Goal: Task Accomplishment & Management: Use online tool/utility

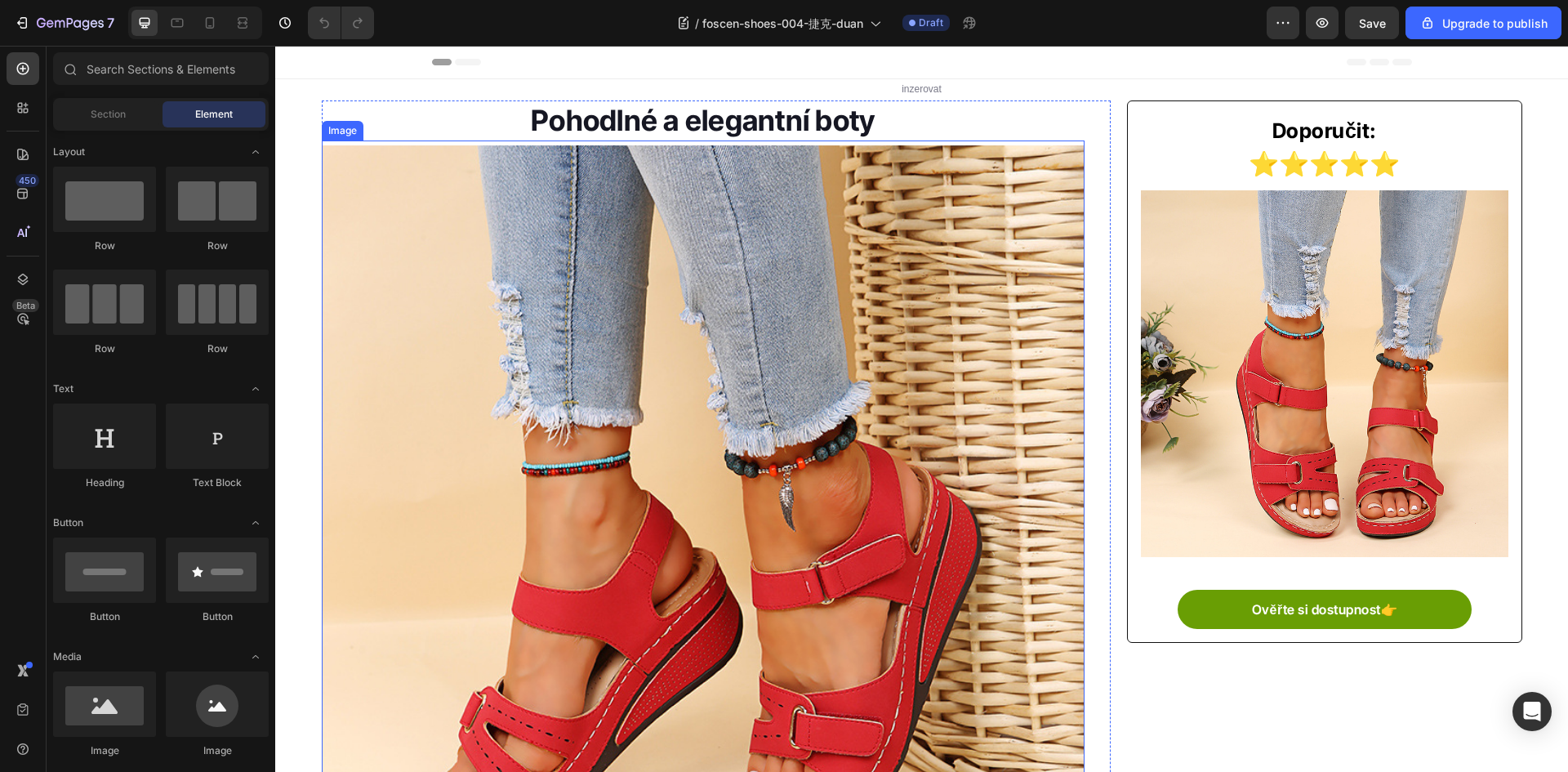
click at [1047, 278] on img at bounding box center [704, 528] width 764 height 764
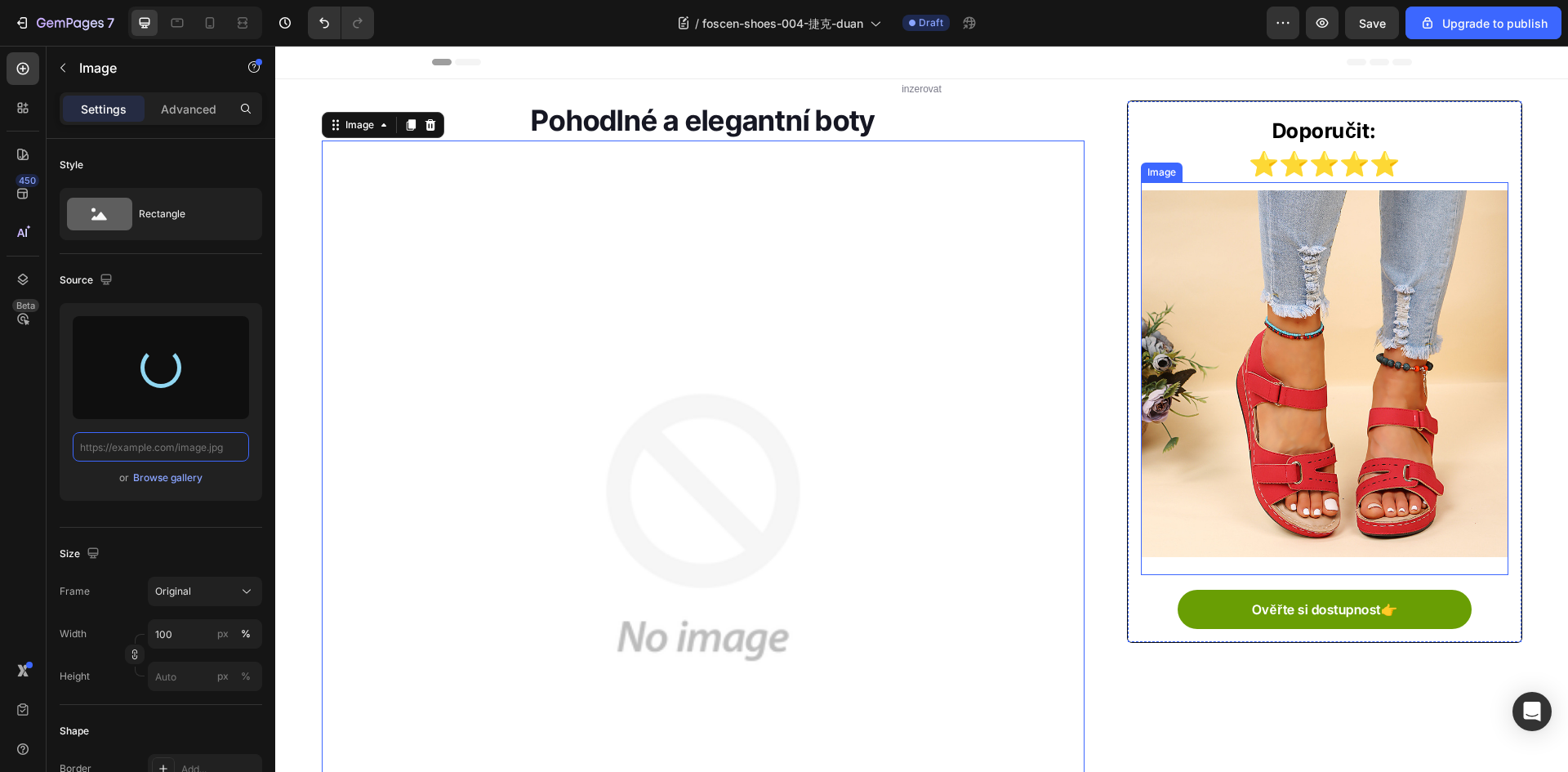
type input "[URL][DOMAIN_NAME]"
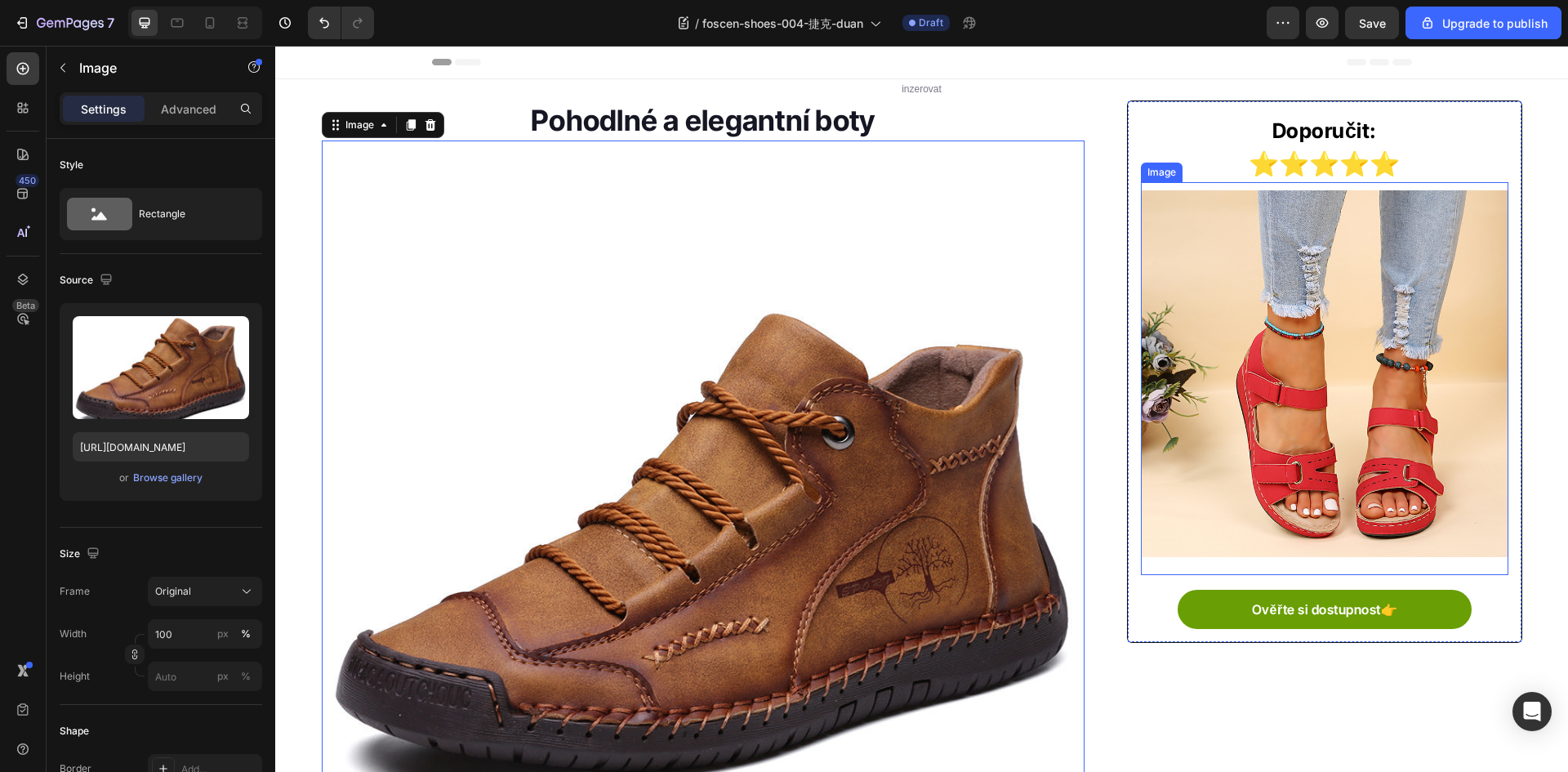
click at [1291, 334] on img at bounding box center [1325, 374] width 367 height 367
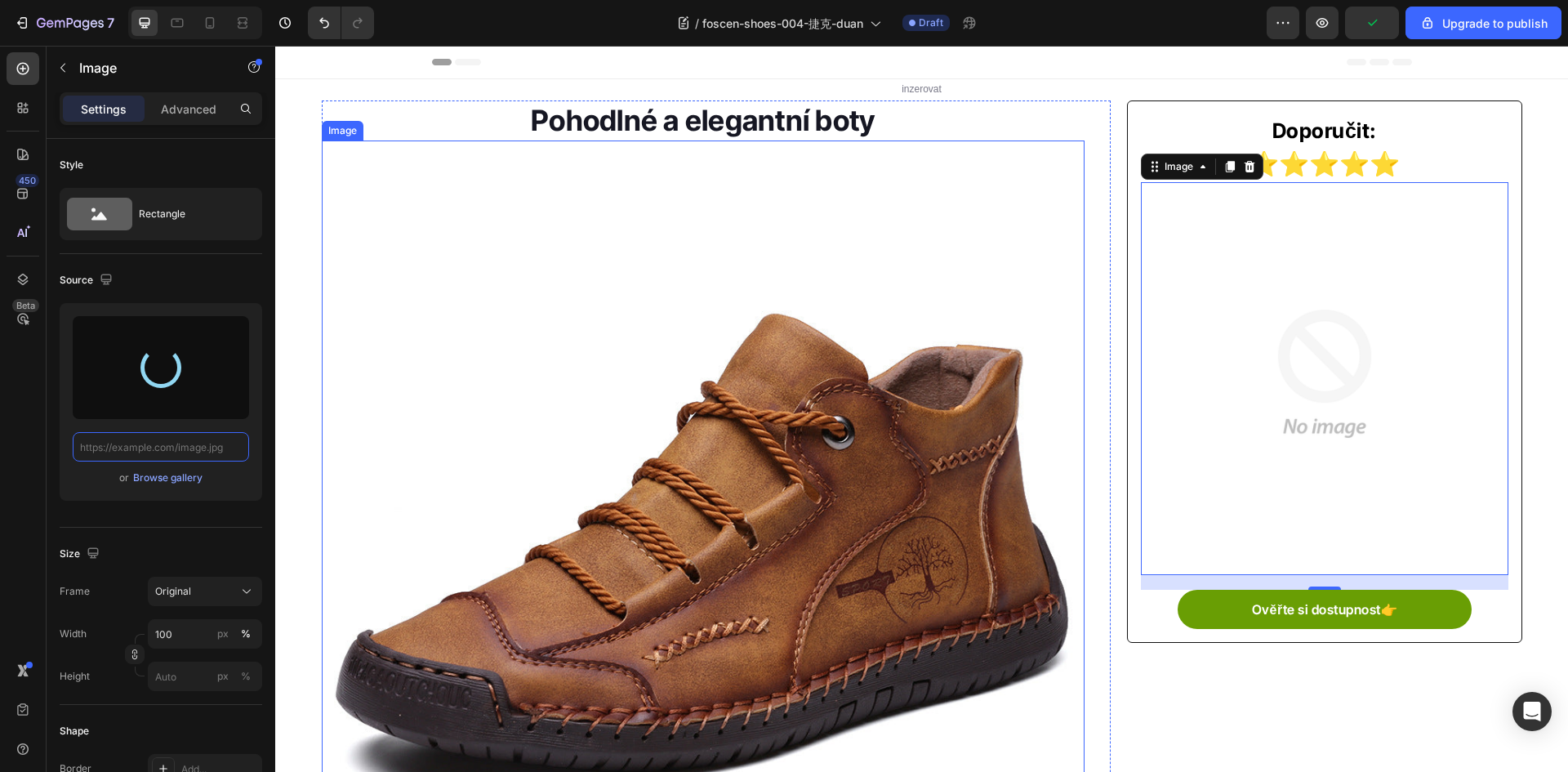
type input "[URL][DOMAIN_NAME]"
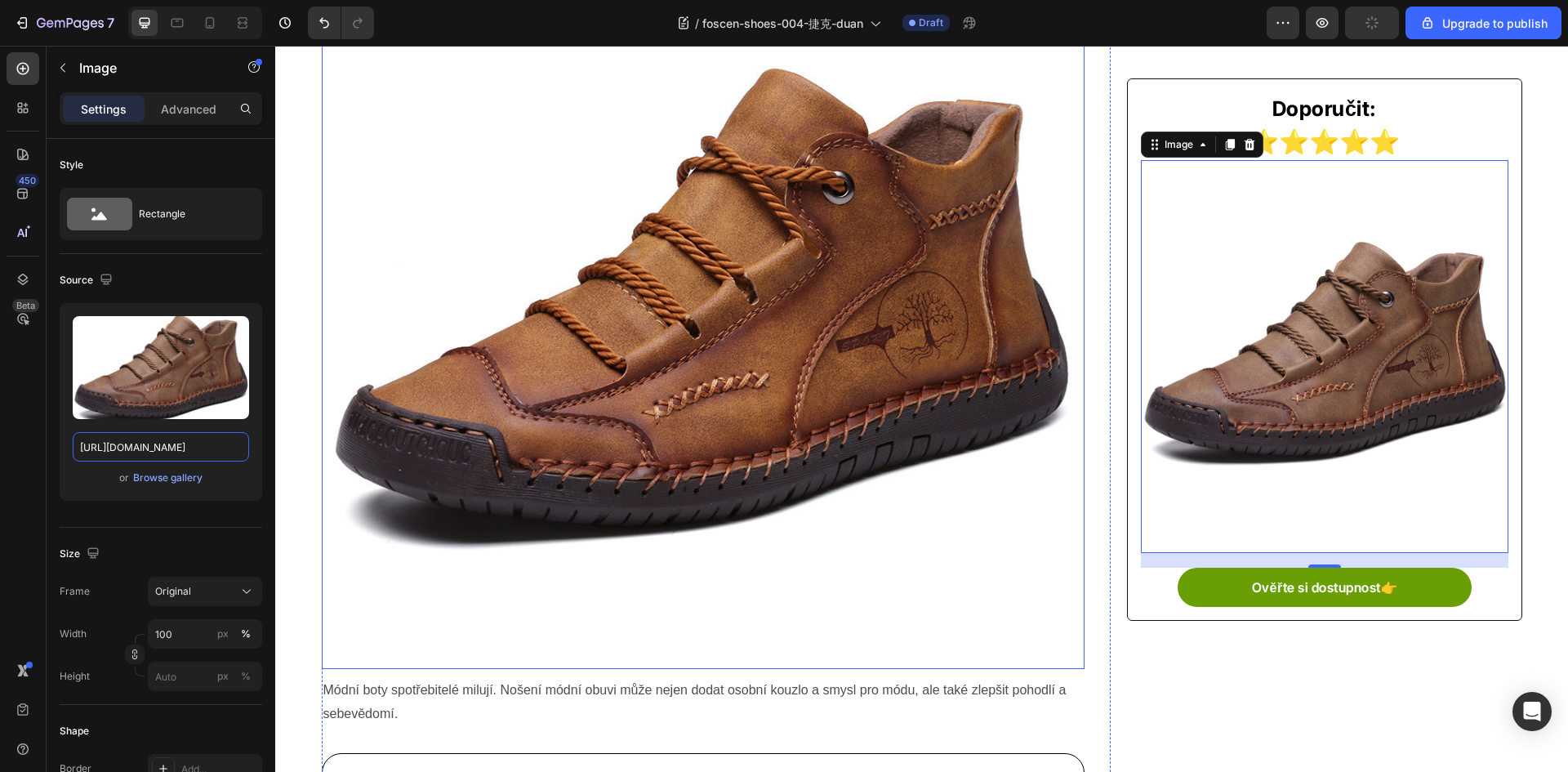
scroll to position [735, 0]
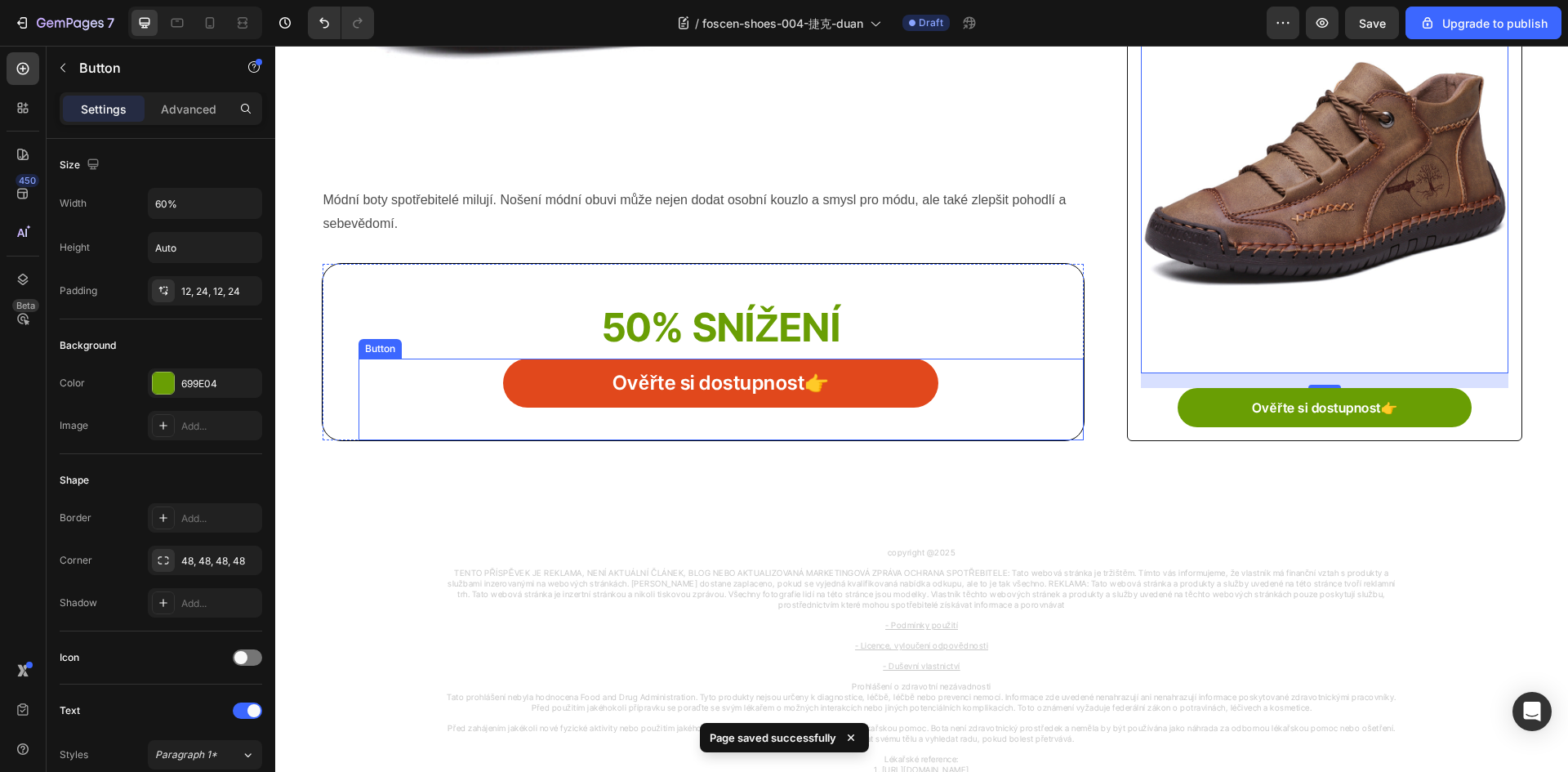
click at [527, 389] on link "Ověřte si dostupnost👉" at bounding box center [720, 383] width 436 height 49
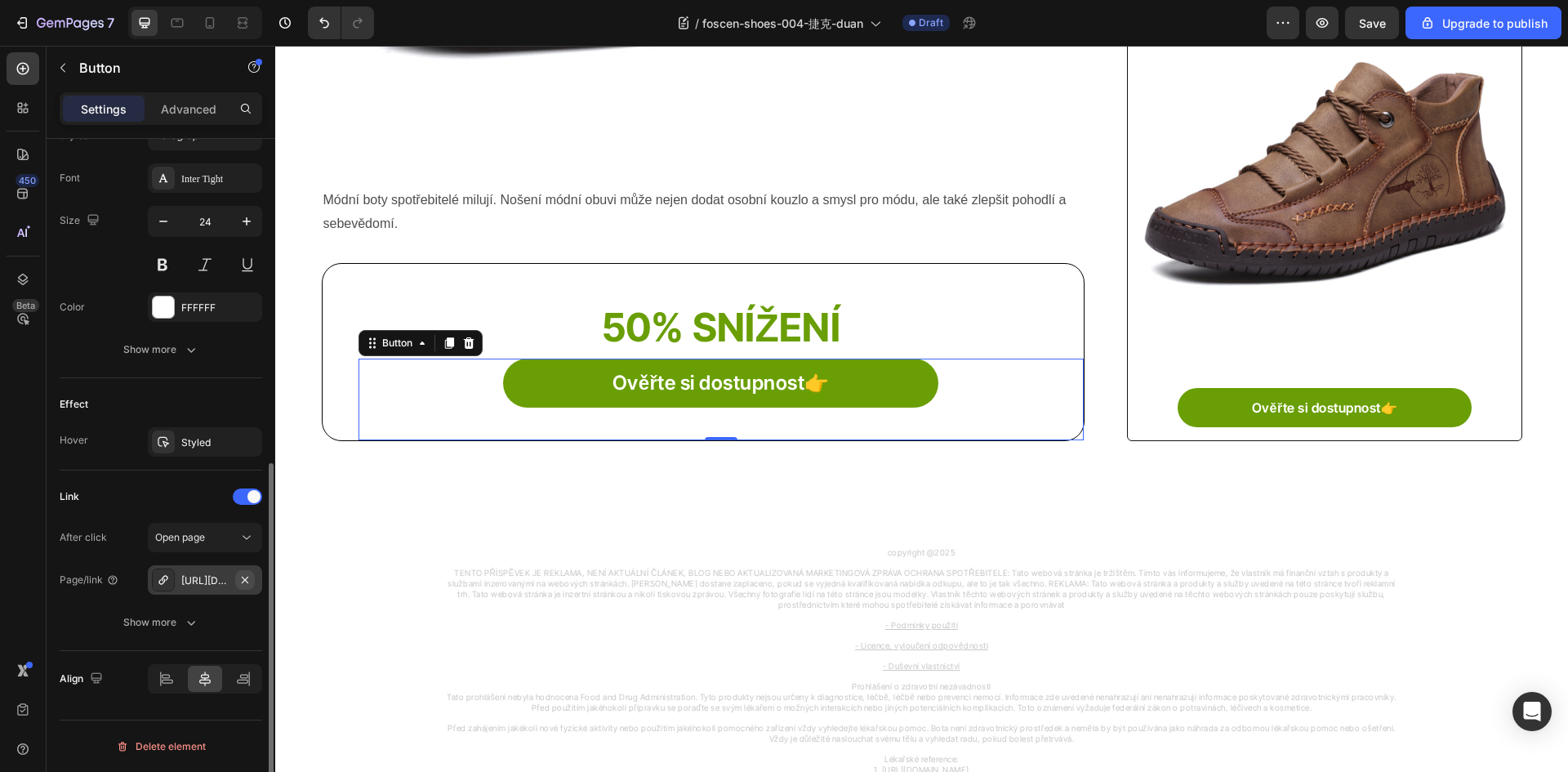
click at [248, 573] on icon "button" at bounding box center [245, 580] width 13 height 13
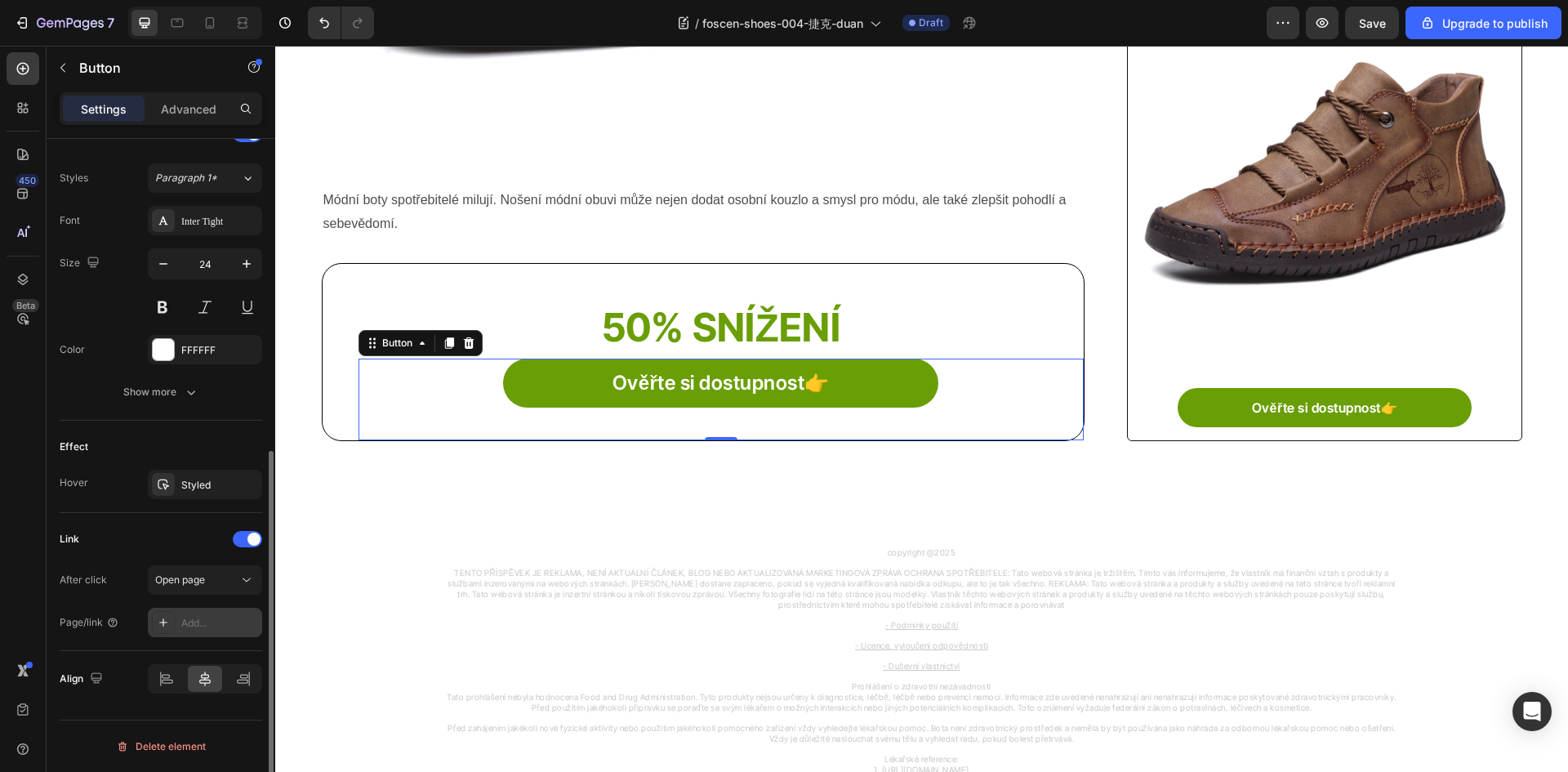
click at [176, 629] on div "Add..." at bounding box center [205, 622] width 114 height 30
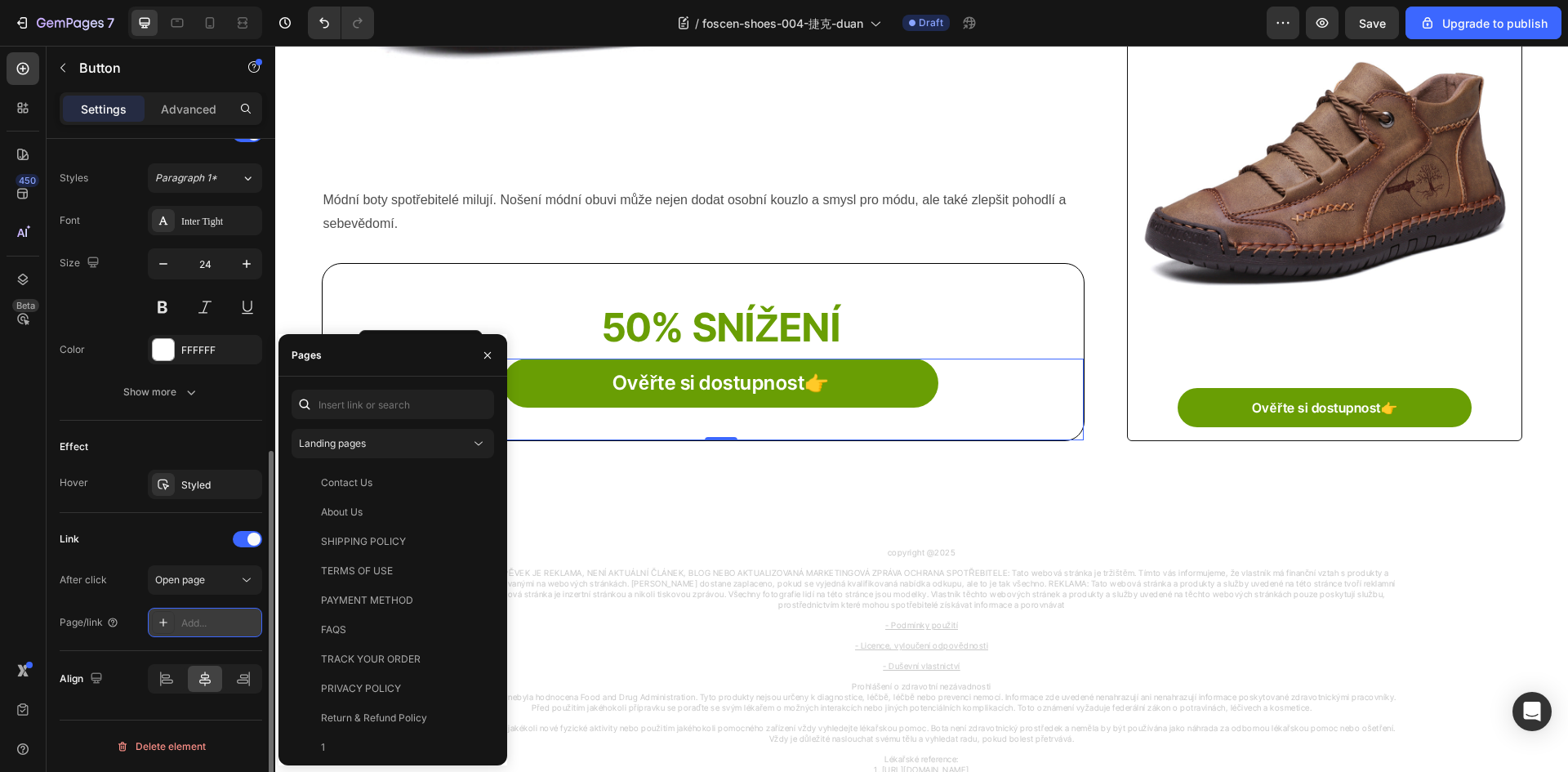
click at [174, 626] on div at bounding box center [164, 623] width 23 height 23
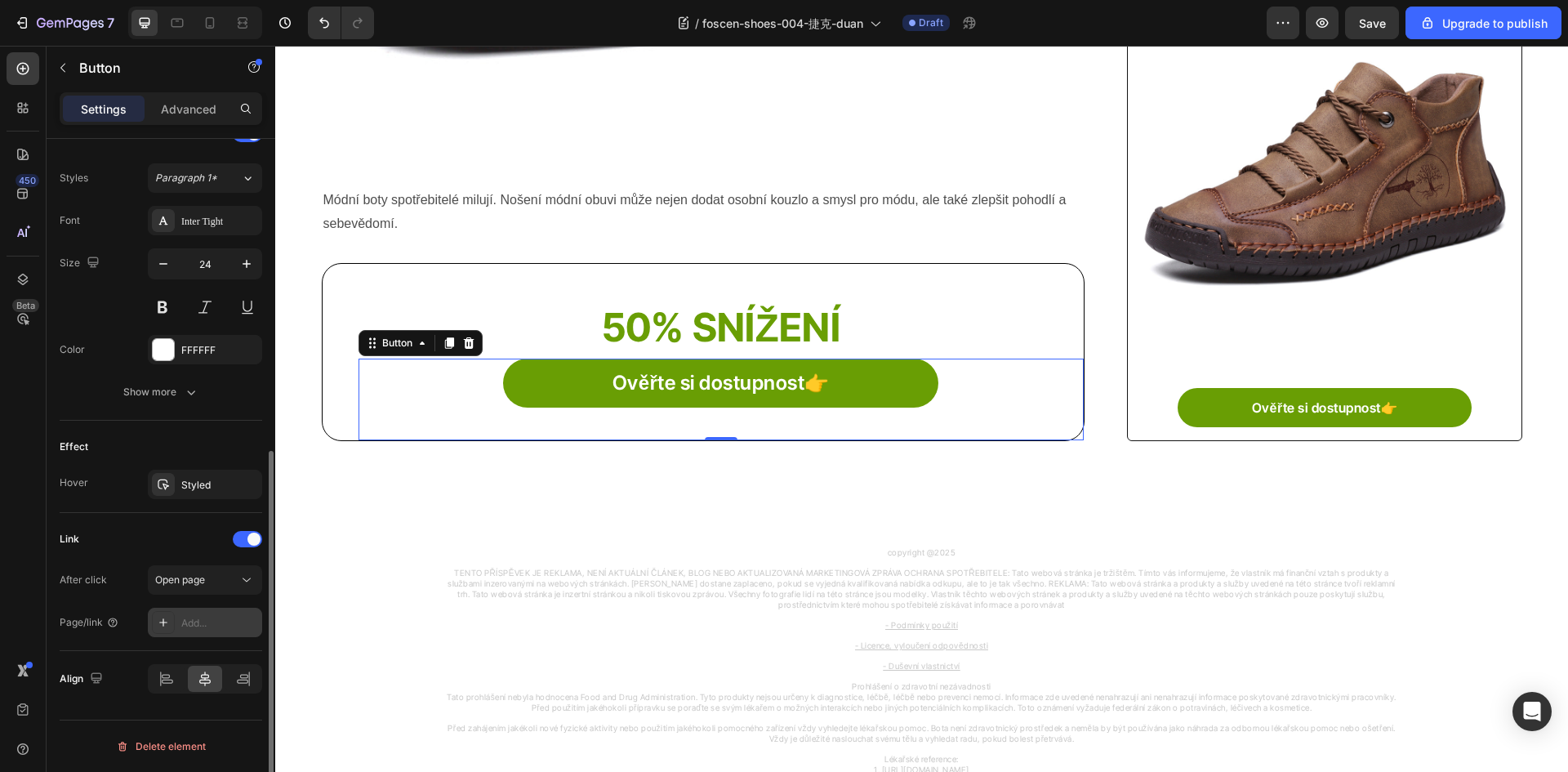
click at [173, 624] on div at bounding box center [164, 623] width 23 height 23
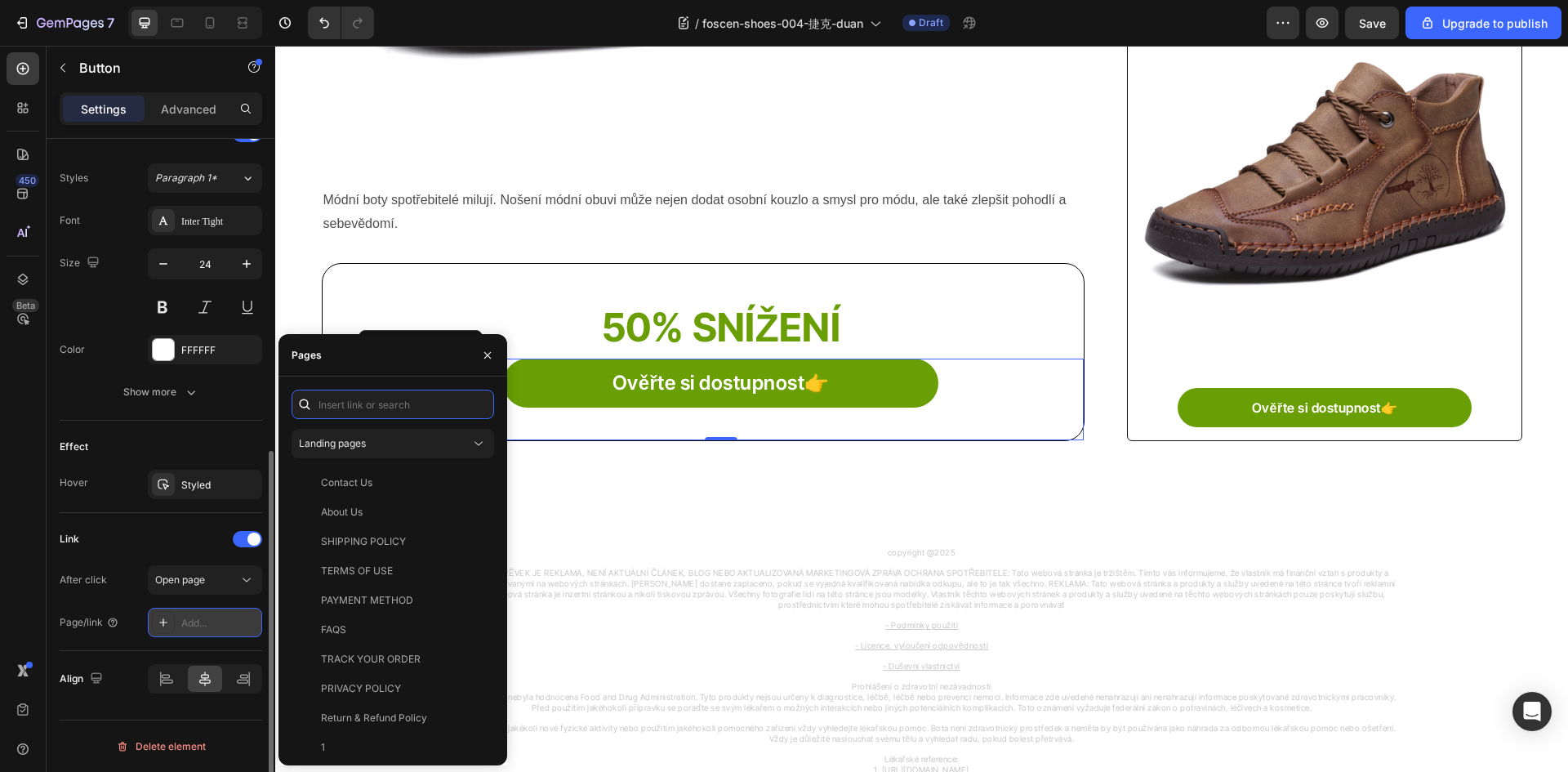
paste input "[URL][DOMAIN_NAME]"
type input "[URL][DOMAIN_NAME]"
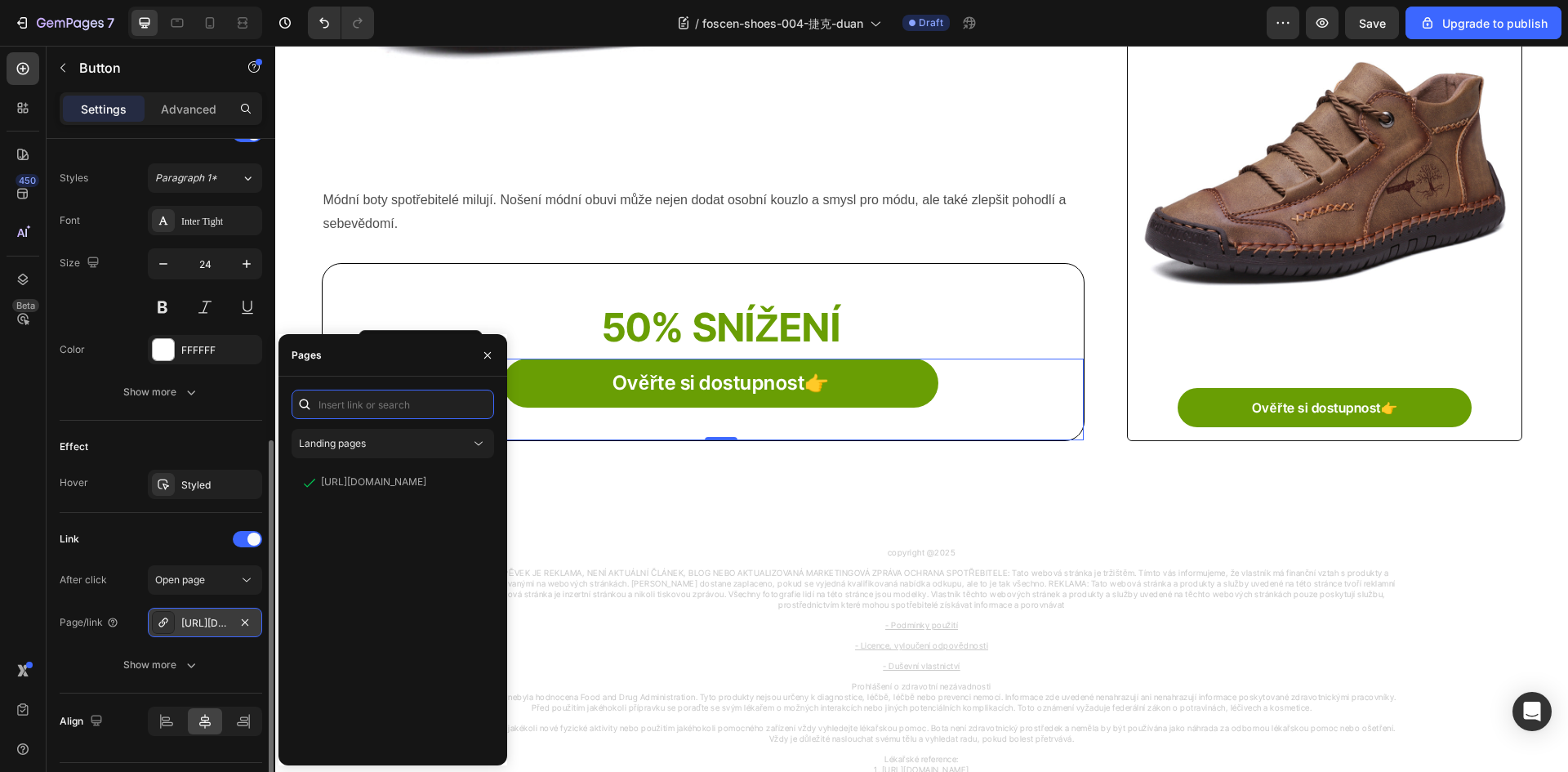
scroll to position [0, 0]
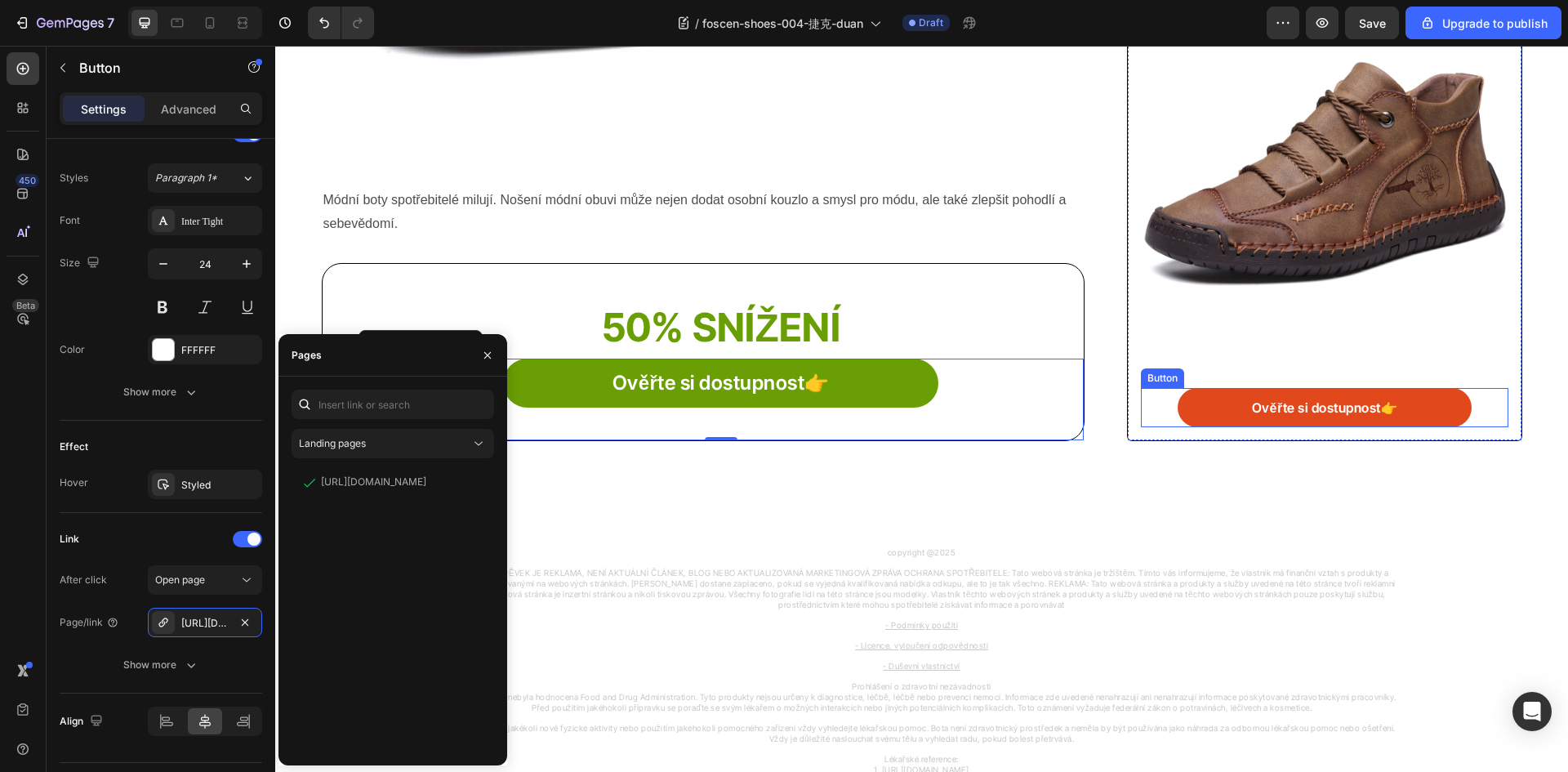
click at [1186, 412] on link "Ověřte si dostupnost👉" at bounding box center [1325, 408] width 293 height 39
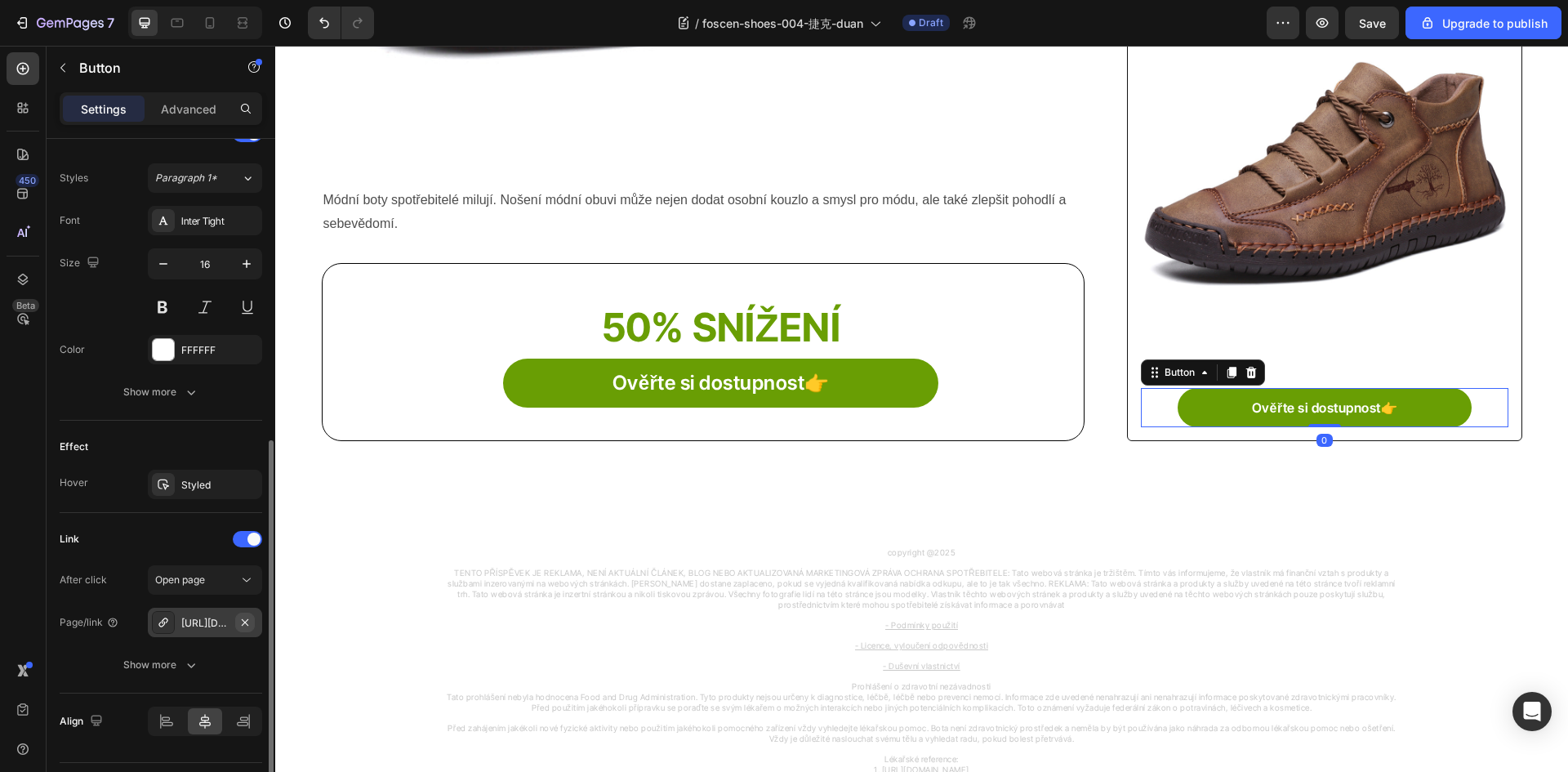
click at [240, 620] on icon "button" at bounding box center [245, 623] width 13 height 13
click at [174, 627] on div "Add..." at bounding box center [205, 622] width 114 height 30
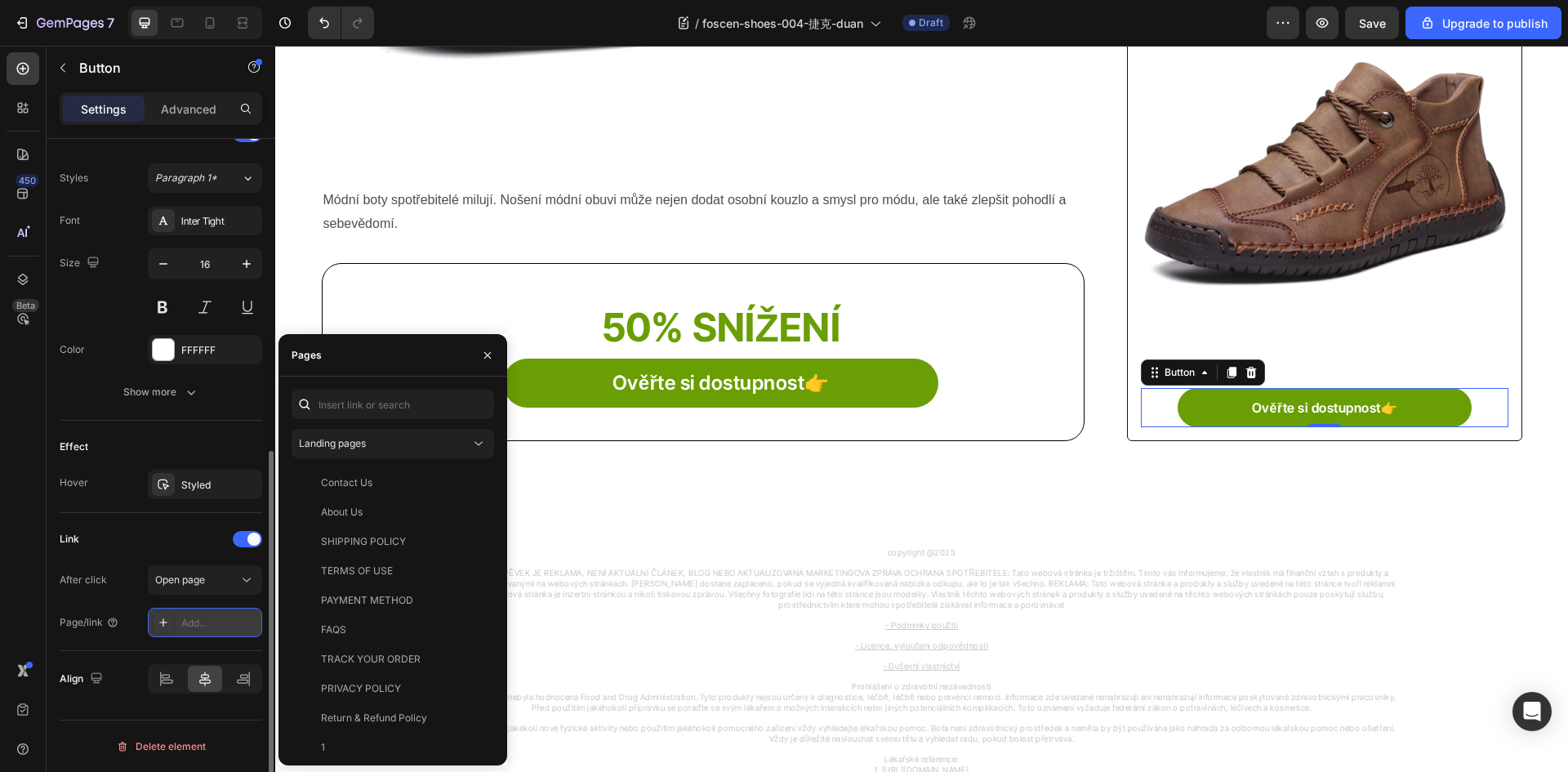
click at [163, 627] on icon at bounding box center [163, 623] width 13 height 13
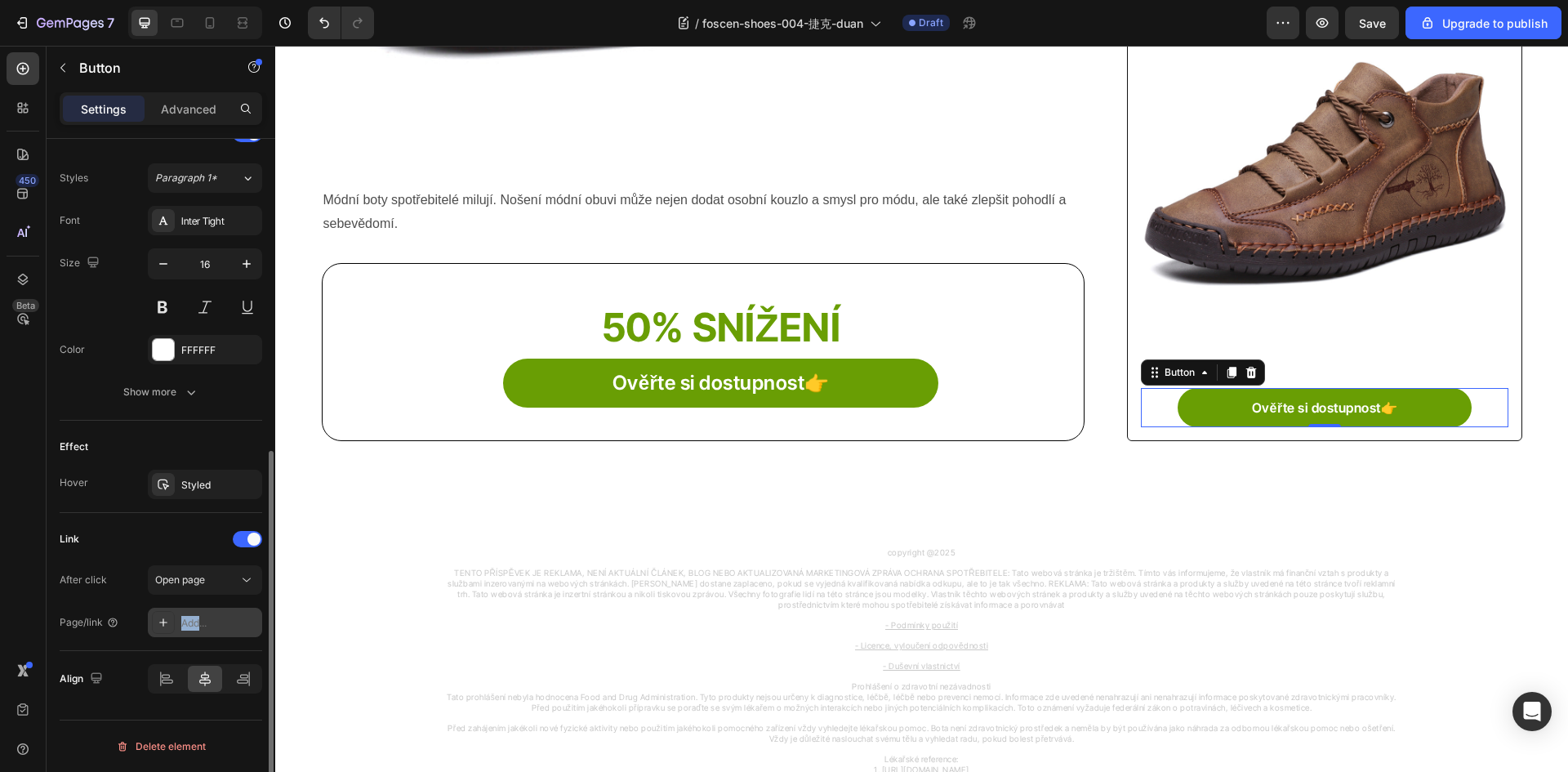
click at [163, 627] on icon at bounding box center [163, 623] width 13 height 13
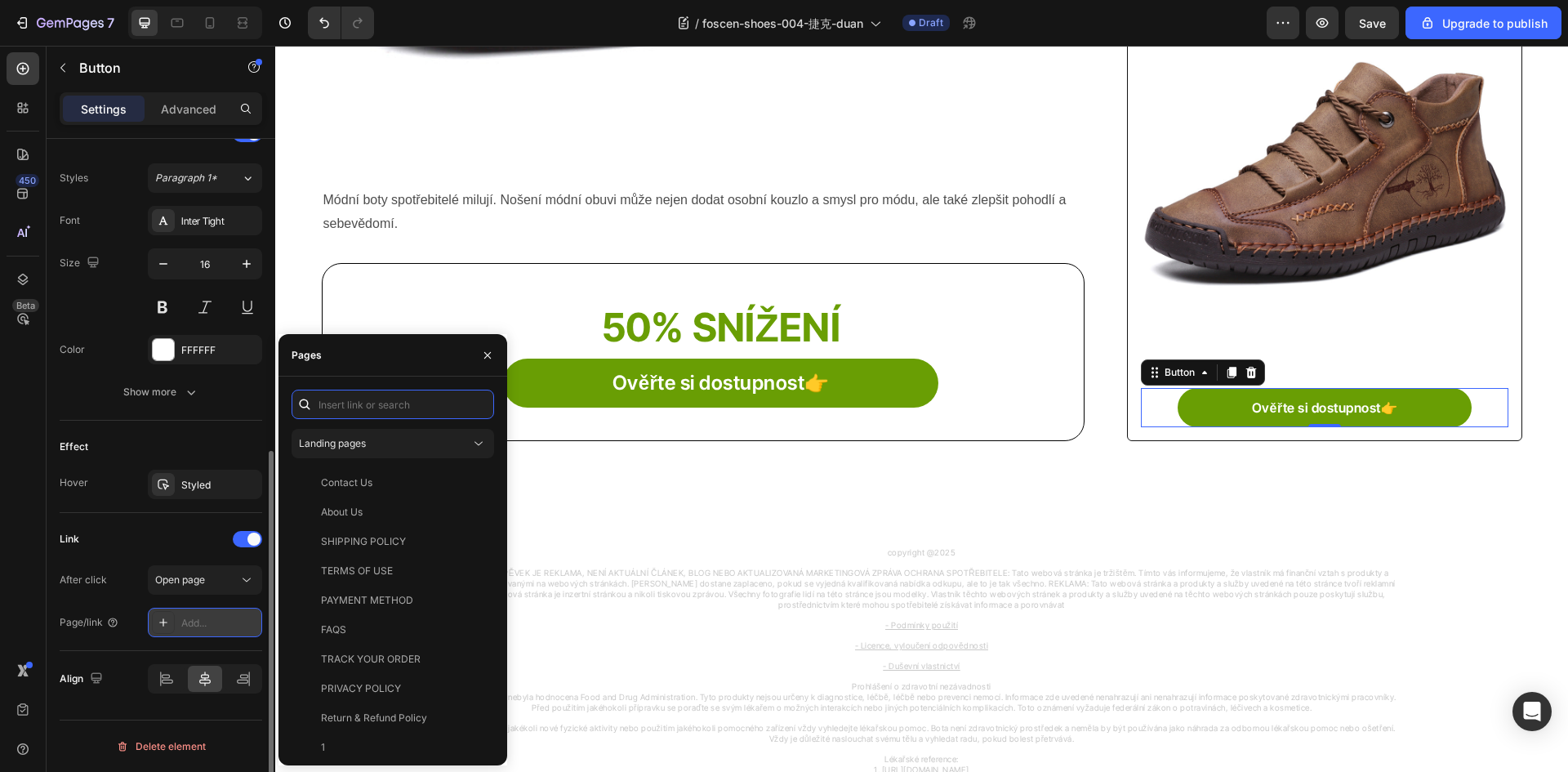
paste input "[URL][DOMAIN_NAME]"
type input "[URL][DOMAIN_NAME]"
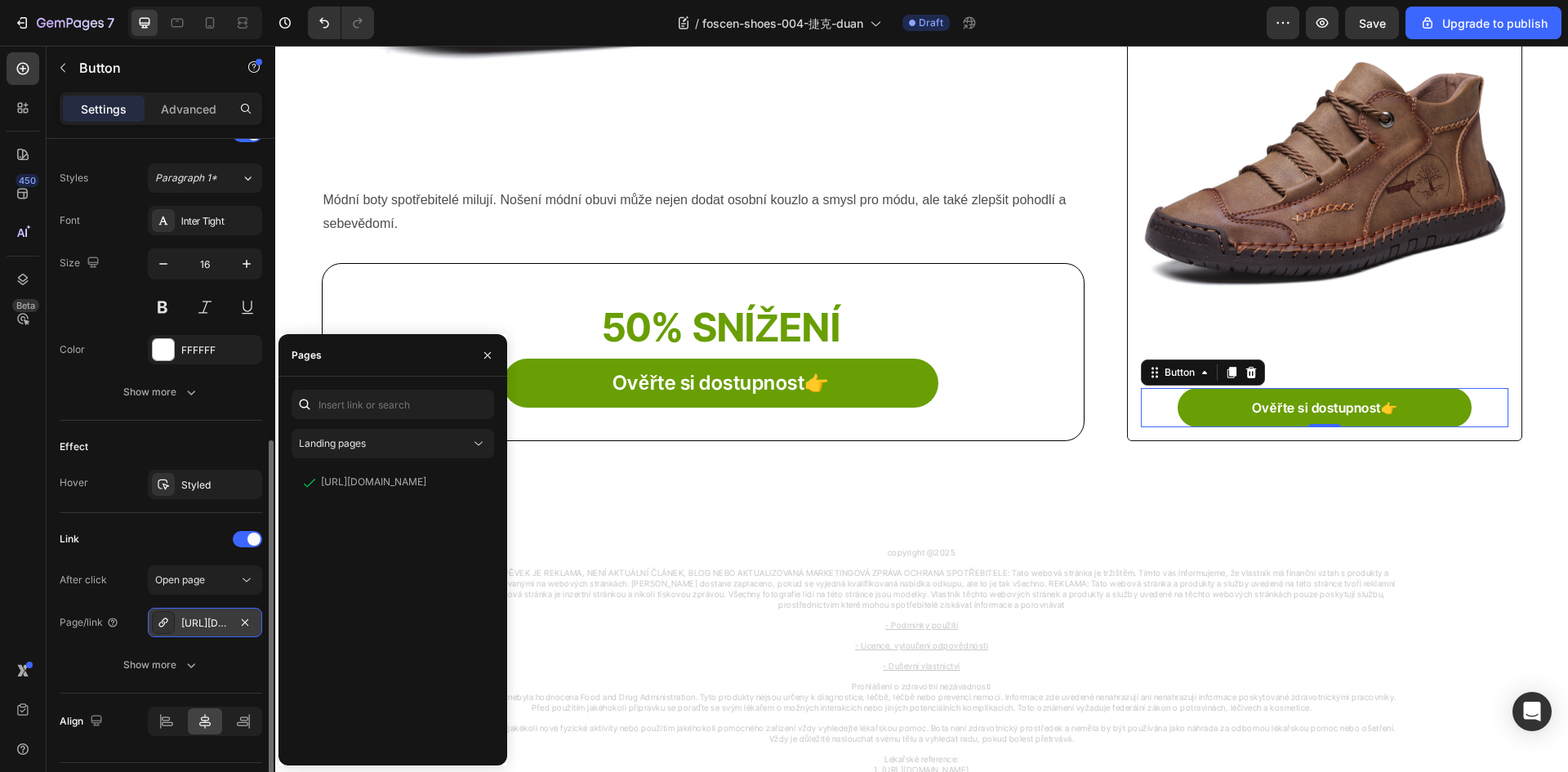
click at [114, 533] on div "Link" at bounding box center [161, 539] width 202 height 26
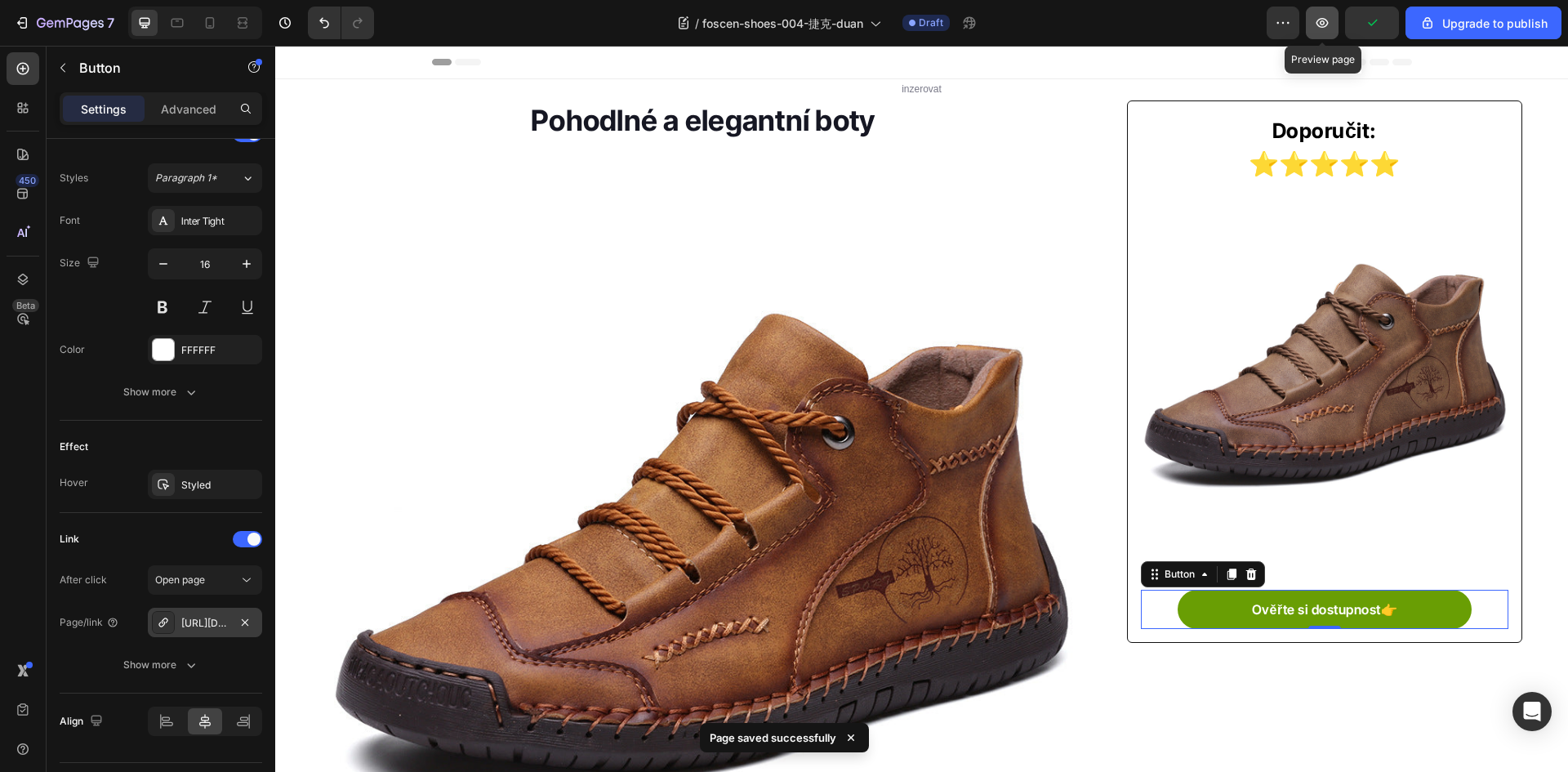
click at [1326, 26] on icon "button" at bounding box center [1323, 22] width 13 height 10
click at [42, 23] on icon "button" at bounding box center [41, 22] width 9 height 10
